Goal: Complete application form

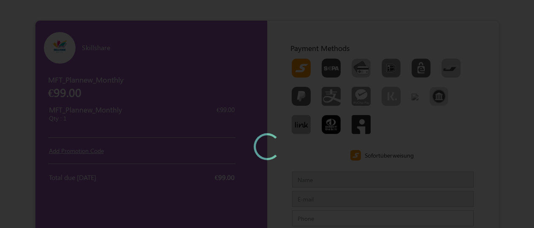
type input "MFTTestCustomerSep"
type input "[EMAIL_ADDRESS][DOMAIN_NAME]"
type input "7373968085"
type input "[PERSON_NAME][GEOGRAPHIC_DATA]"
type input "600073600100"
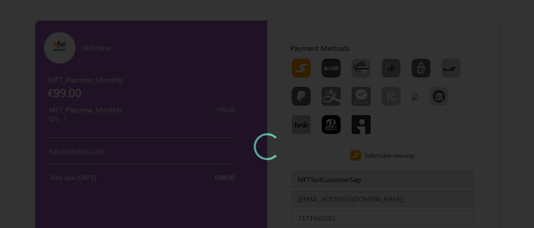
type input "Chennaichennai"
type input "IndiaIndia"
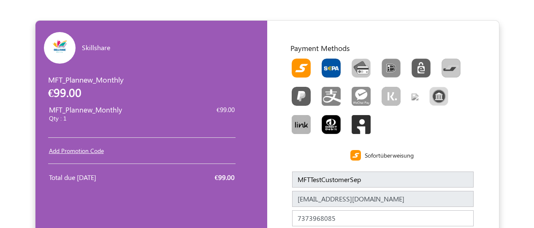
click at [331, 68] on img "Toolbar with button groups" at bounding box center [331, 68] width 19 height 19
click at [327, 64] on input "Toolbar with button groups" at bounding box center [324, 61] width 5 height 5
radio input "true"
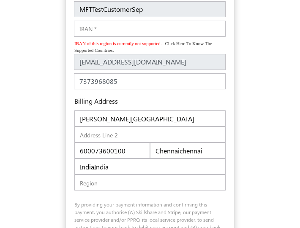
scroll to position [304, 0]
click at [125, 32] on input "IBAN" at bounding box center [150, 29] width 152 height 16
paste input "[FINANCIAL_ID]"
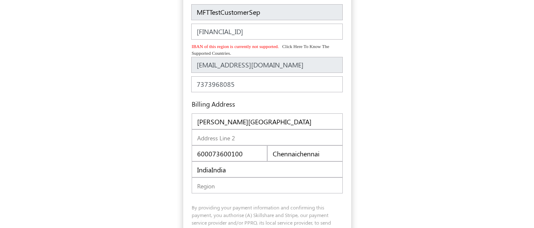
scroll to position [262, 0]
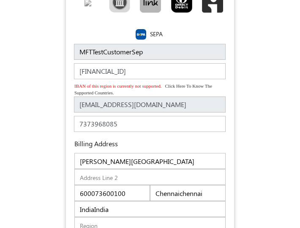
type input "[FINANCIAL_ID]"
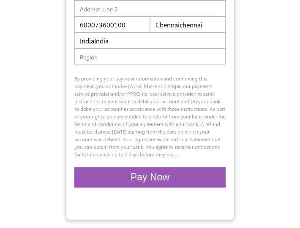
scroll to position [415, 0]
